Goal: Task Accomplishment & Management: Manage account settings

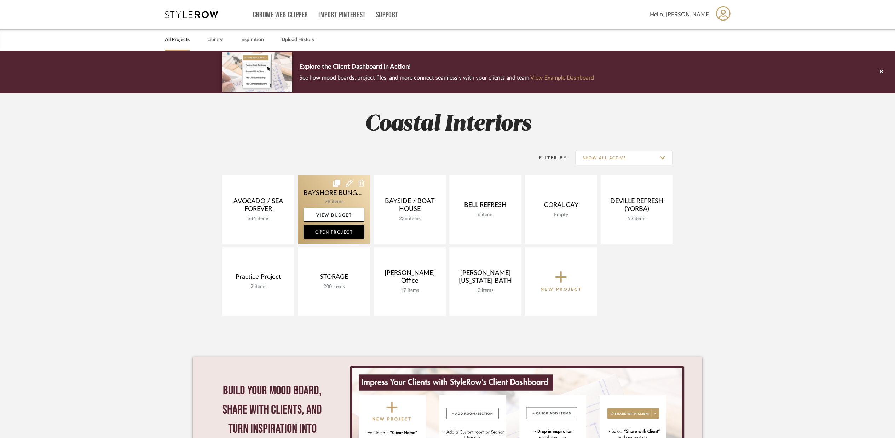
click at [334, 194] on link at bounding box center [334, 210] width 72 height 68
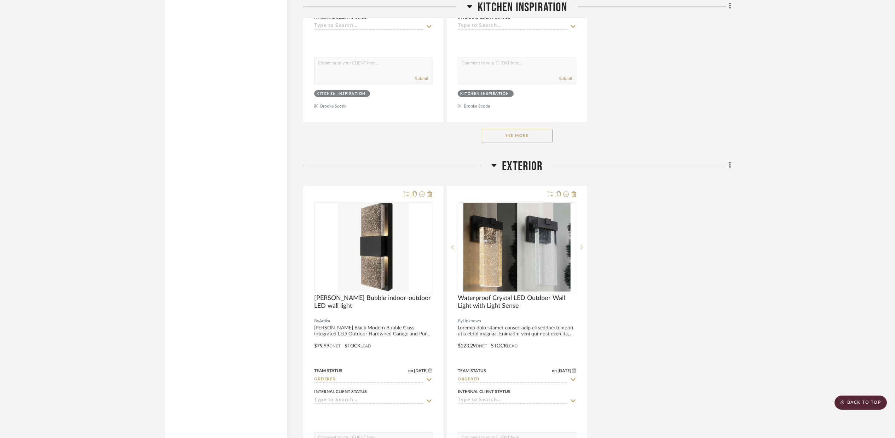
scroll to position [7925, 0]
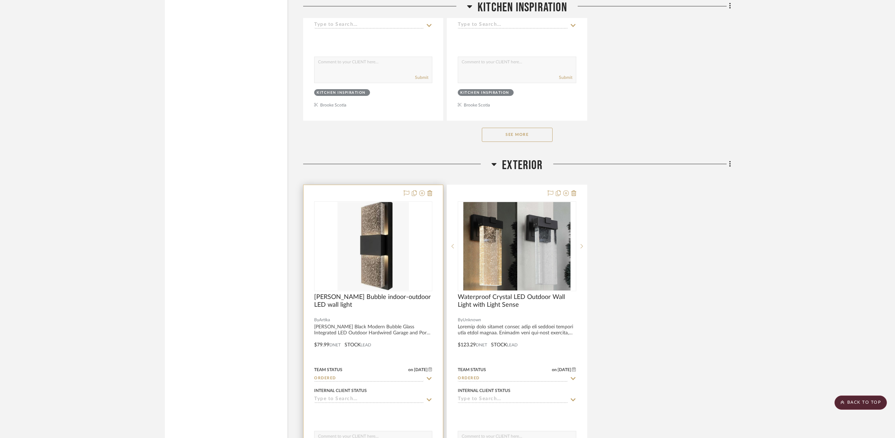
click at [409, 256] on div "0" at bounding box center [373, 246] width 117 height 89
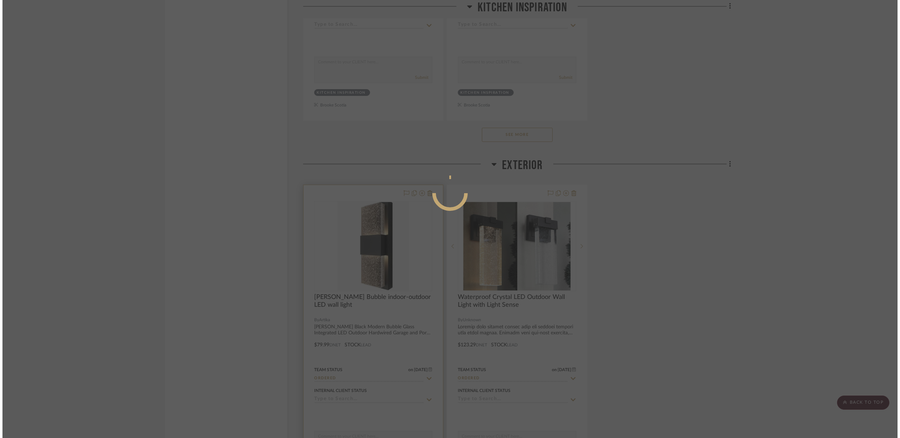
scroll to position [0, 0]
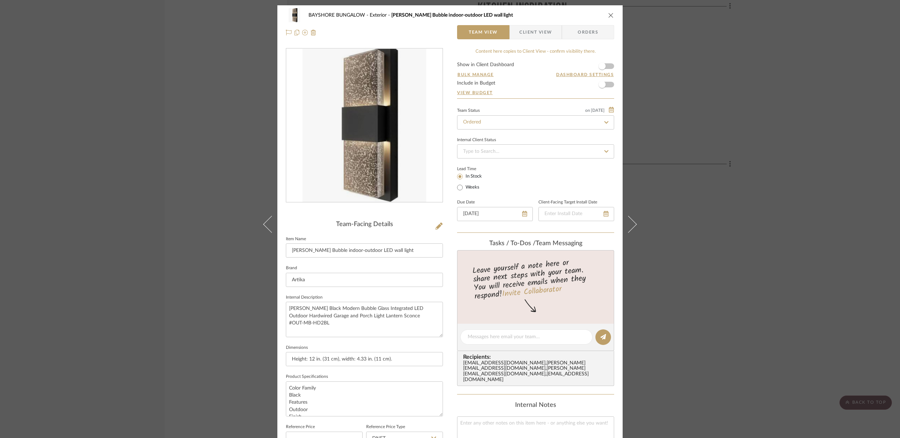
click at [603, 122] on icon at bounding box center [606, 122] width 6 height 5
click at [605, 121] on icon at bounding box center [606, 122] width 3 height 3
type input "[DATE]"
click at [605, 121] on icon at bounding box center [606, 122] width 6 height 5
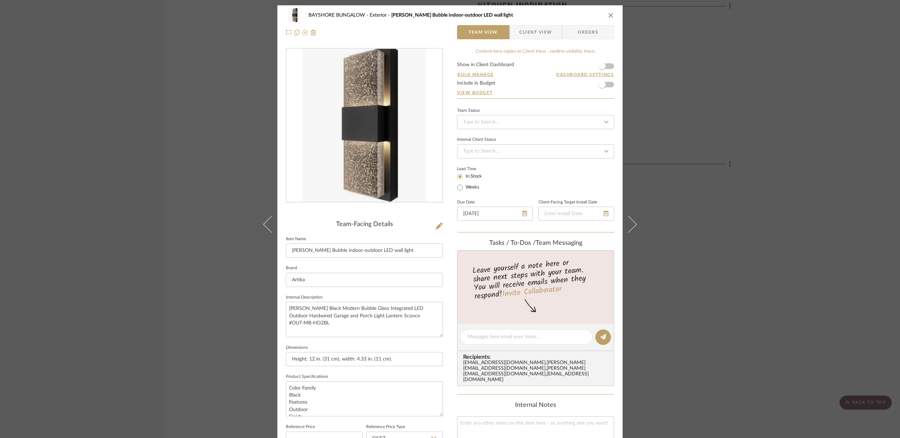
click at [605, 121] on icon at bounding box center [606, 122] width 4 height 2
click at [471, 177] on span "Shipped" at bounding box center [471, 176] width 18 height 5
type input "[DATE]"
type input "Shipped"
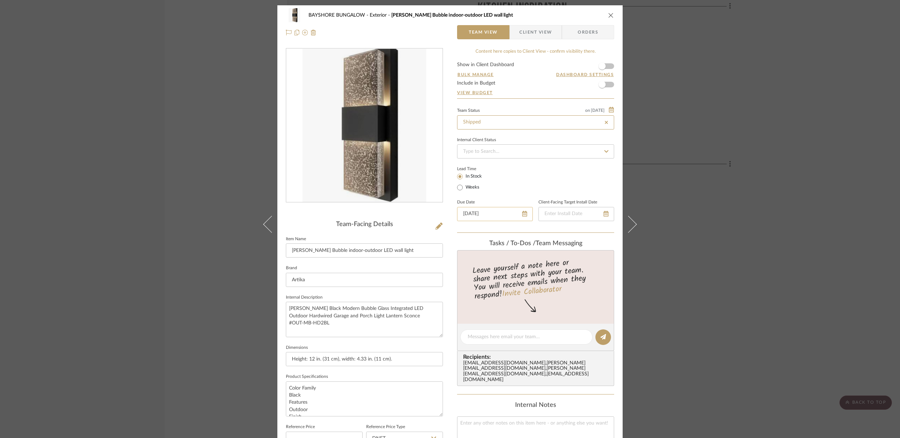
type input "Shipped"
click at [614, 12] on div "BAYSHORE BUNGALOW Exterior [PERSON_NAME] Bubble indoor-outdoor LED wall light T…" at bounding box center [449, 23] width 345 height 37
click at [609, 13] on icon "close" at bounding box center [611, 15] width 6 height 6
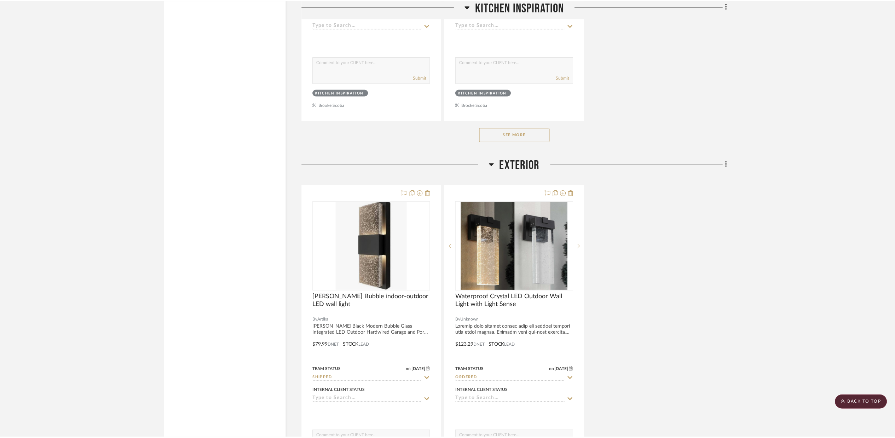
scroll to position [7925, 0]
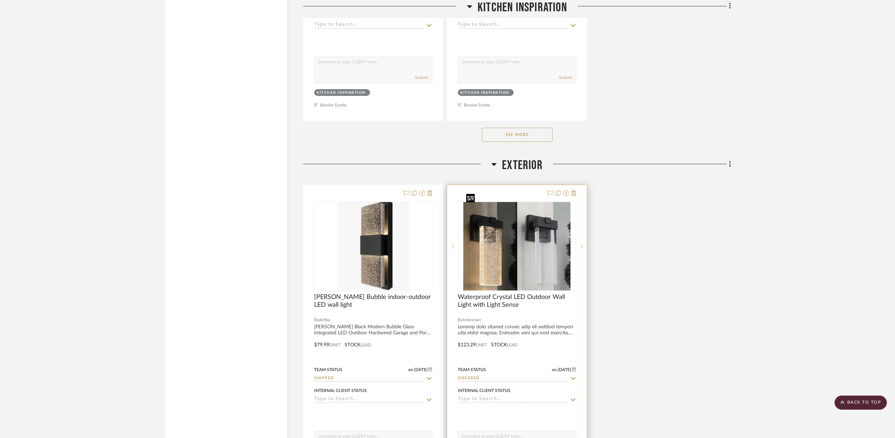
click at [526, 248] on img "0" at bounding box center [517, 246] width 107 height 88
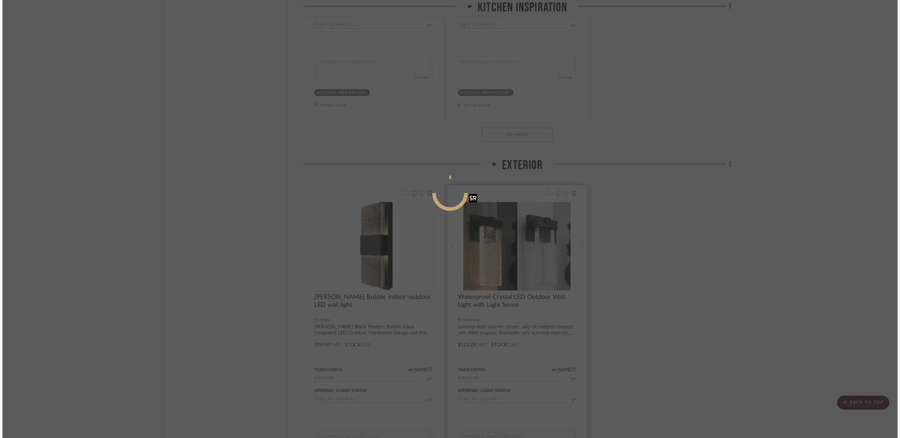
scroll to position [0, 0]
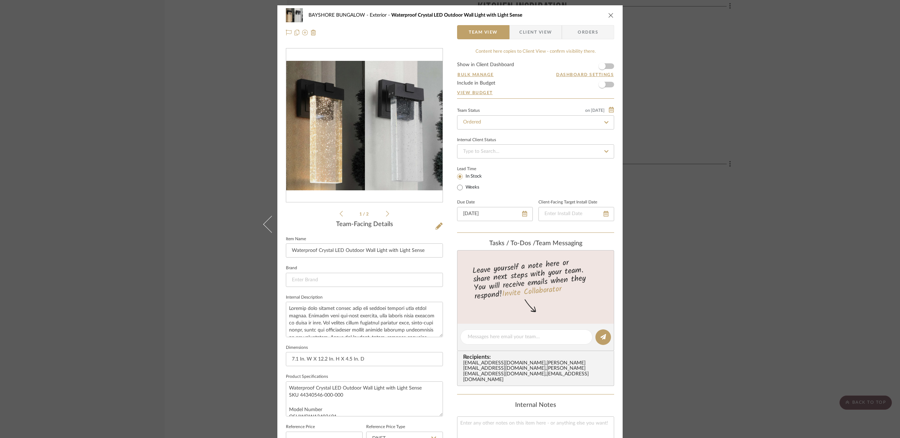
click at [604, 119] on fa-icon at bounding box center [606, 122] width 10 height 8
click at [605, 121] on icon at bounding box center [606, 122] width 3 height 3
type input "[DATE]"
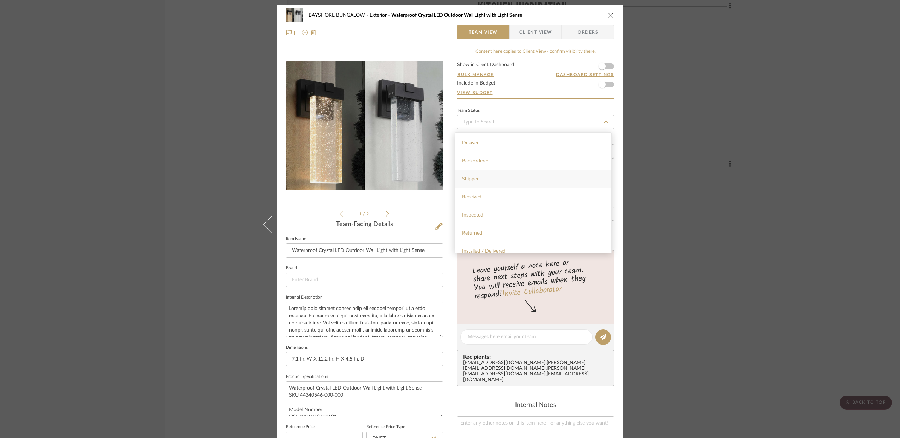
click at [470, 178] on span "Shipped" at bounding box center [471, 179] width 18 height 5
type input "[DATE]"
type input "Shipped"
click at [608, 13] on icon "close" at bounding box center [611, 15] width 6 height 6
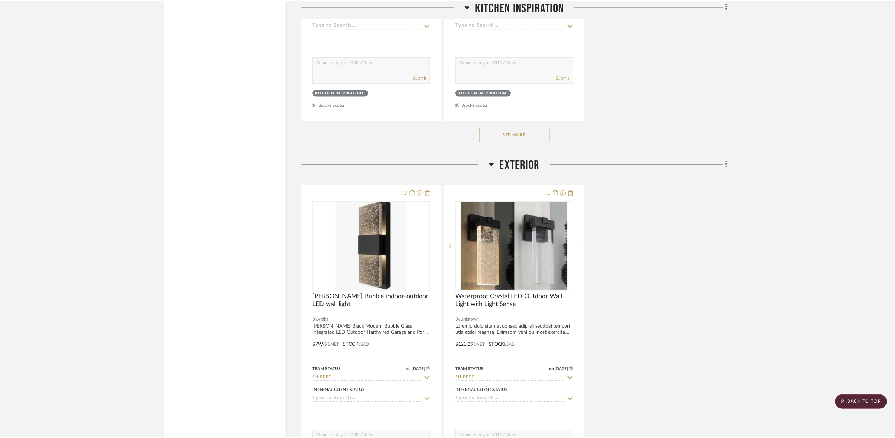
scroll to position [7925, 0]
